Goal: Transaction & Acquisition: Book appointment/travel/reservation

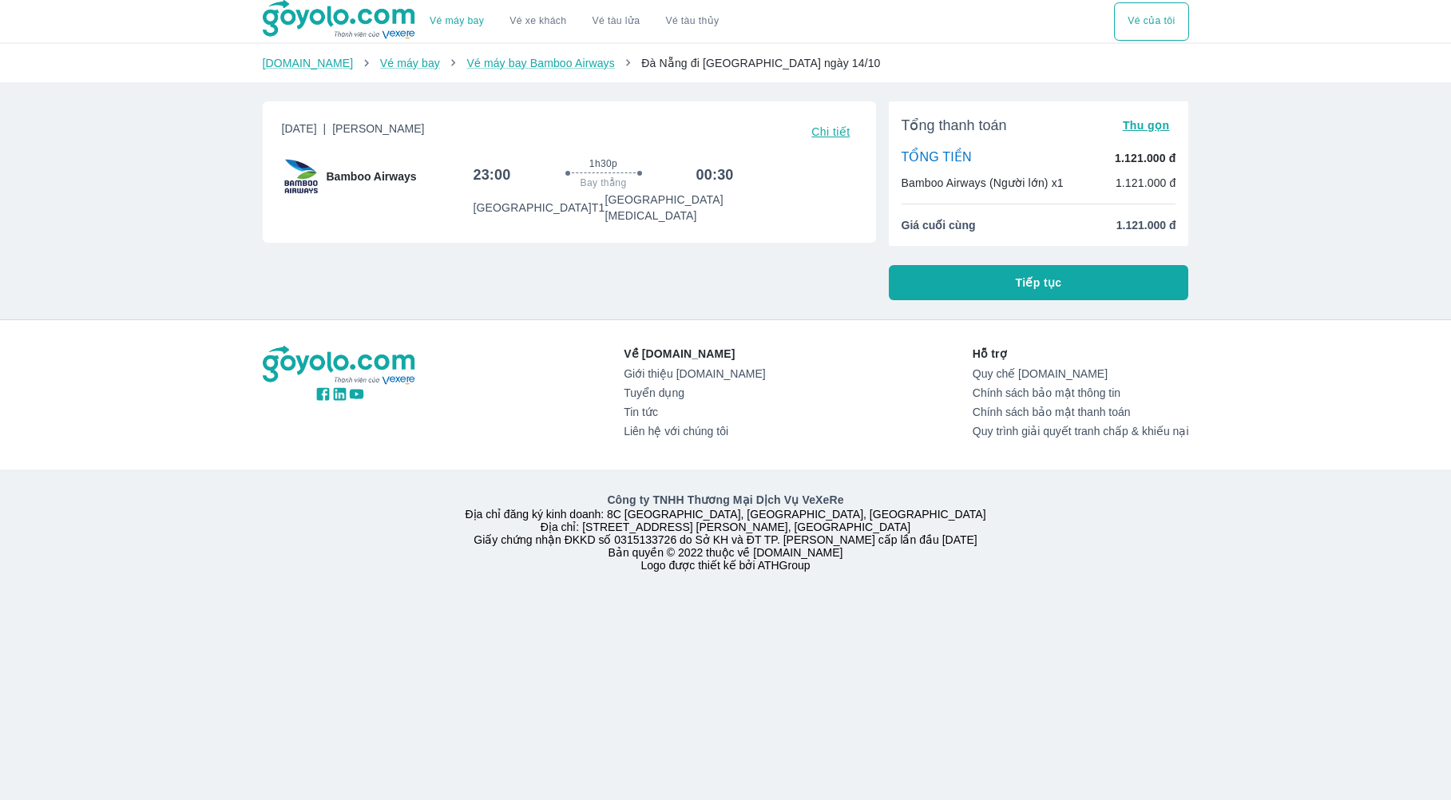
click at [596, 170] on span "1h30p" at bounding box center [603, 163] width 28 height 13
click at [1046, 280] on span "Tiếp tục" at bounding box center [1038, 283] width 46 height 16
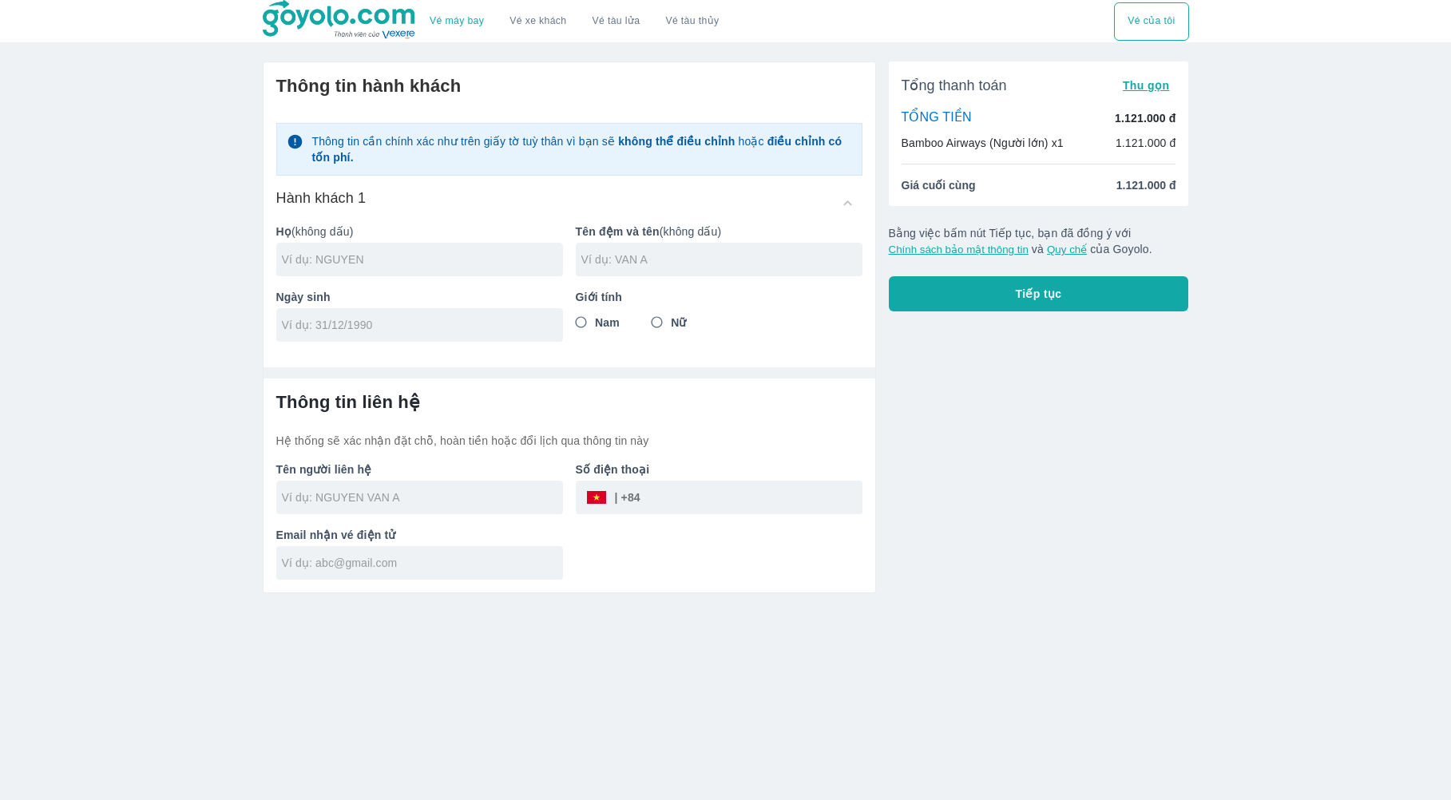
click at [1269, 125] on div "Vé máy bay Vé xe khách Vé tàu lửa Vé tàu thủy Vé của tôi Thông tin hành khách T…" at bounding box center [725, 400] width 1451 height 800
click at [857, 25] on div "Vé máy bay Vé xe khách Vé tàu lửa Vé tàu thủy Vé của tôi" at bounding box center [726, 21] width 926 height 42
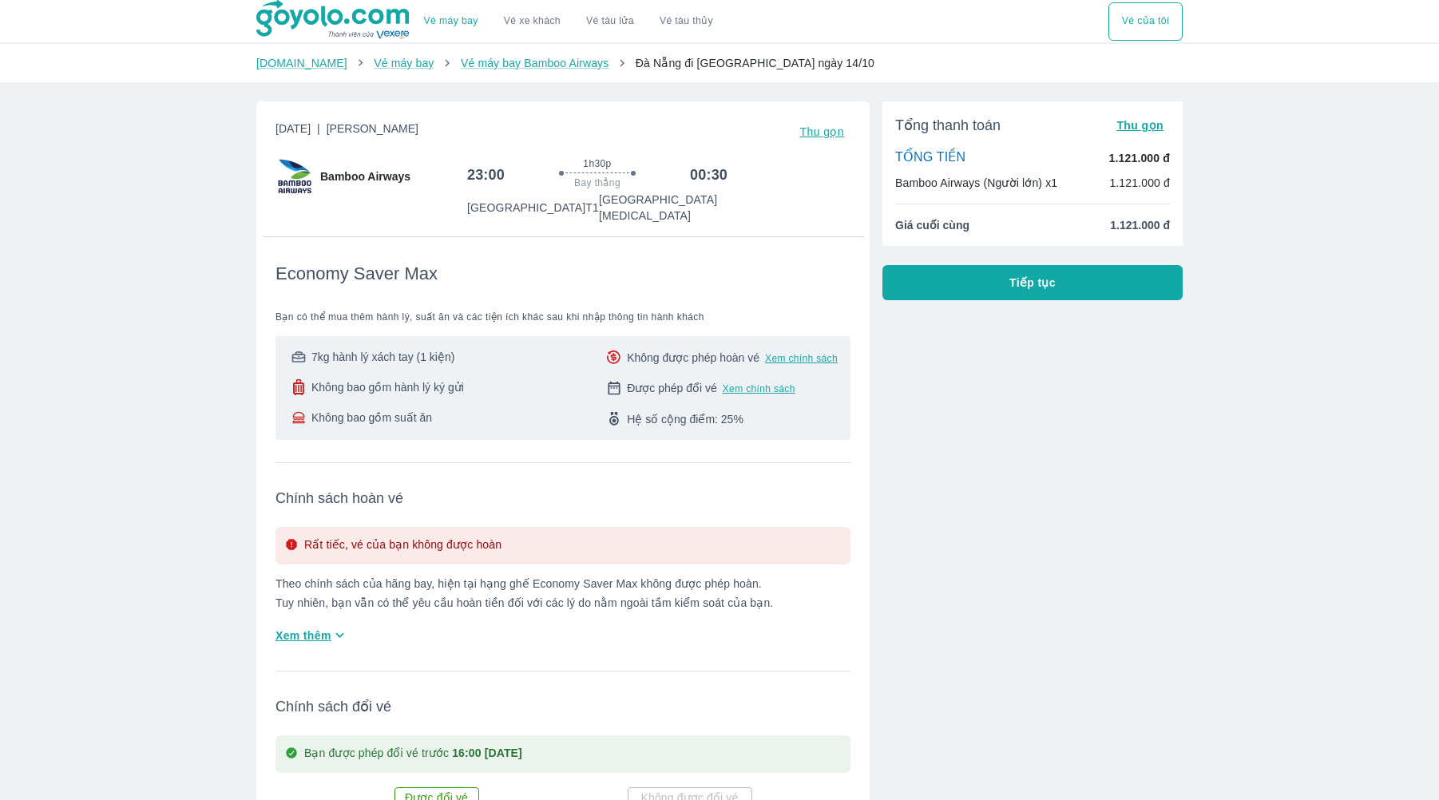
click at [340, 379] on span "Không bao gồm hành lý ký gửi" at bounding box center [387, 387] width 152 height 16
click at [325, 379] on span "Không bao gồm hành lý ký gửi" at bounding box center [387, 387] width 152 height 16
